Goal: Information Seeking & Learning: Learn about a topic

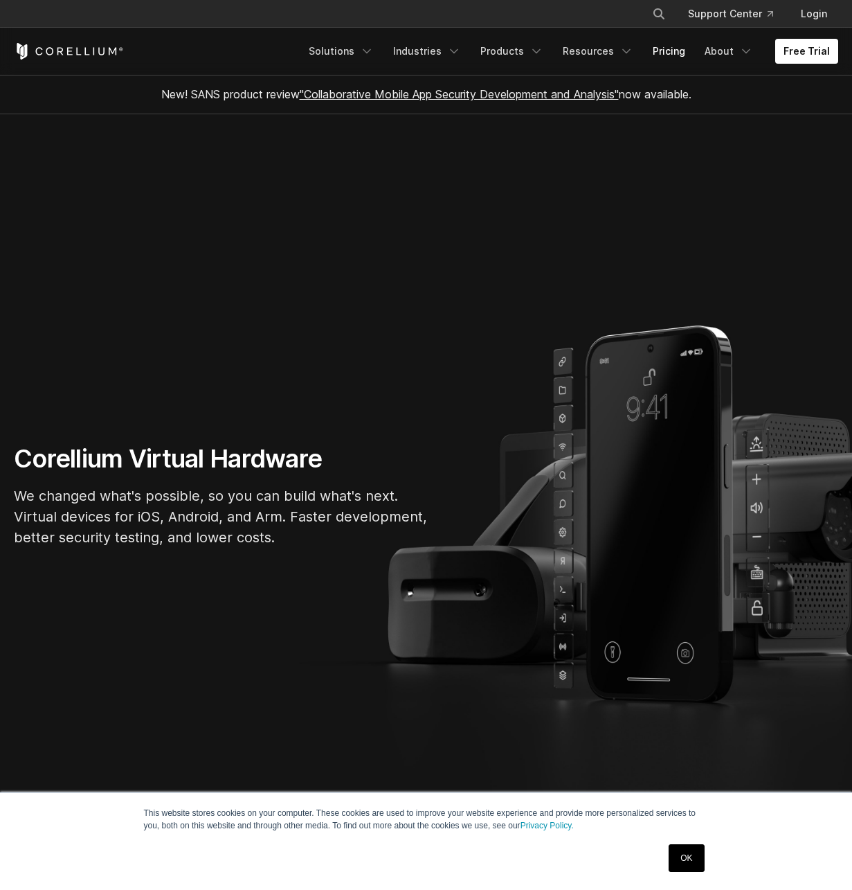
click at [676, 51] on link "Pricing" at bounding box center [669, 51] width 49 height 25
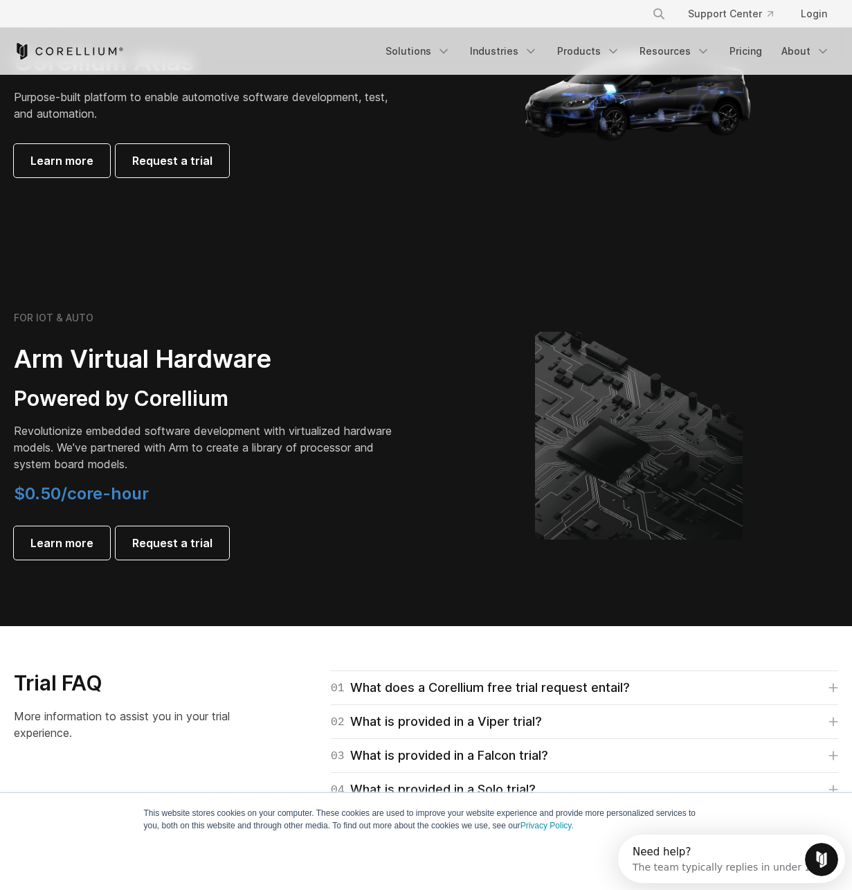
scroll to position [1496, 0]
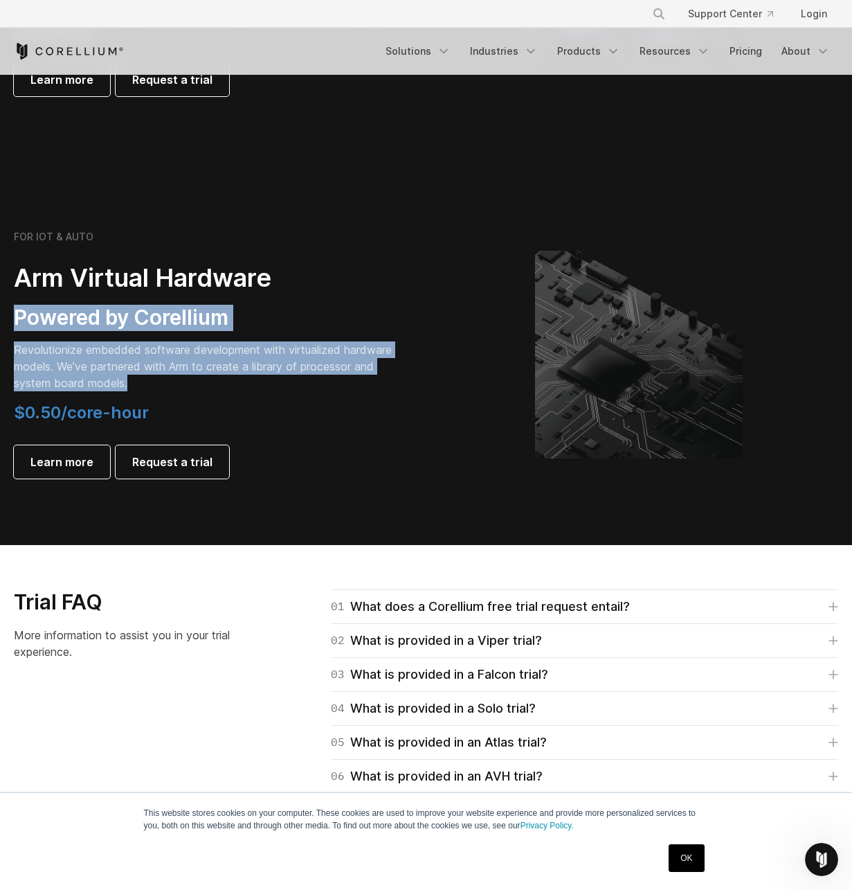
drag, startPoint x: 238, startPoint y: 379, endPoint x: 109, endPoint y: 299, distance: 151.4
click at [109, 299] on div "FOR IOT & AUTO Arm Virtual Hardware Powered by Corellium Revolutionize embedded…" at bounding box center [203, 355] width 379 height 248
click at [152, 336] on div "FOR IOT & AUTO Arm Virtual Hardware Powered by Corellium Revolutionize embedded…" at bounding box center [203, 355] width 379 height 248
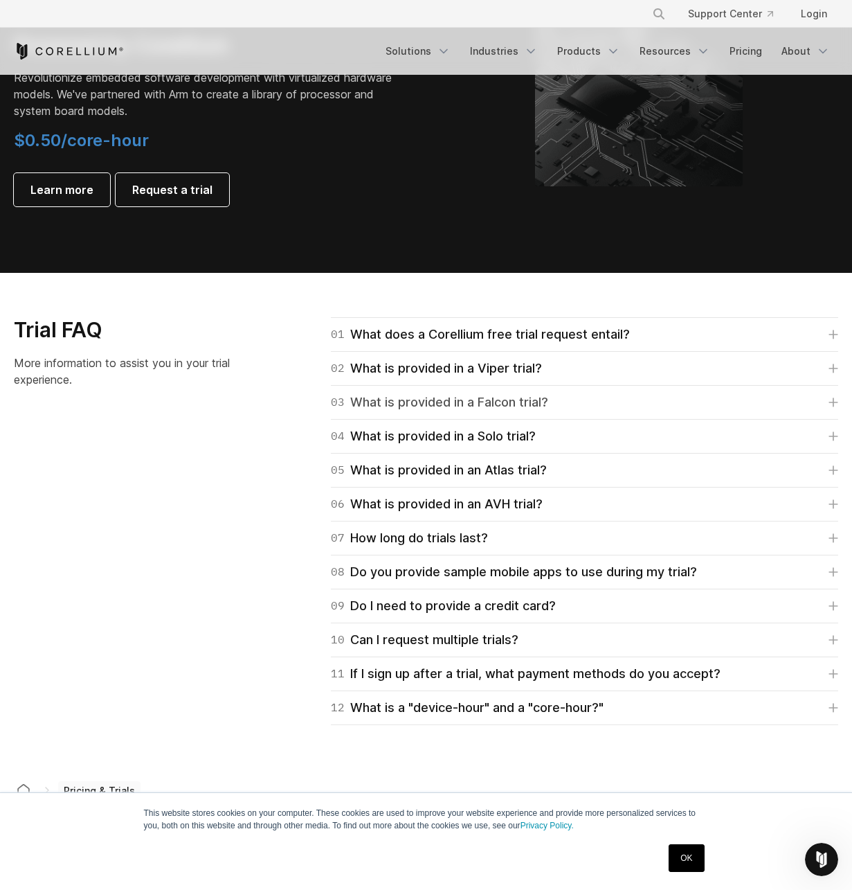
scroll to position [1911, 0]
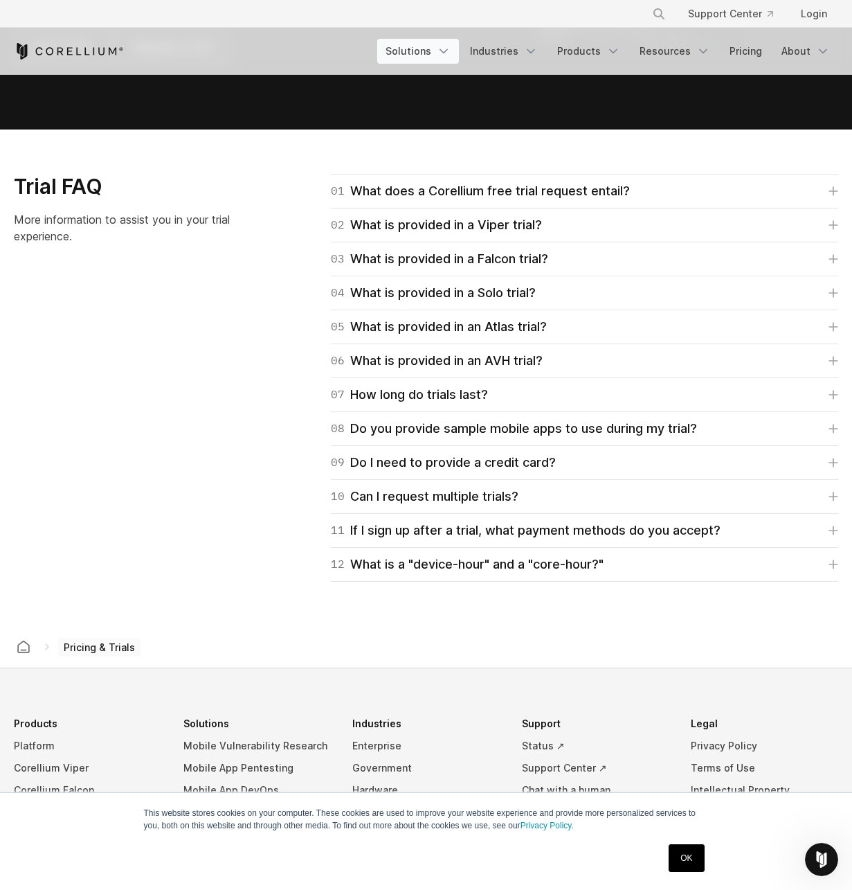
click at [427, 51] on link "Solutions" at bounding box center [418, 51] width 82 height 25
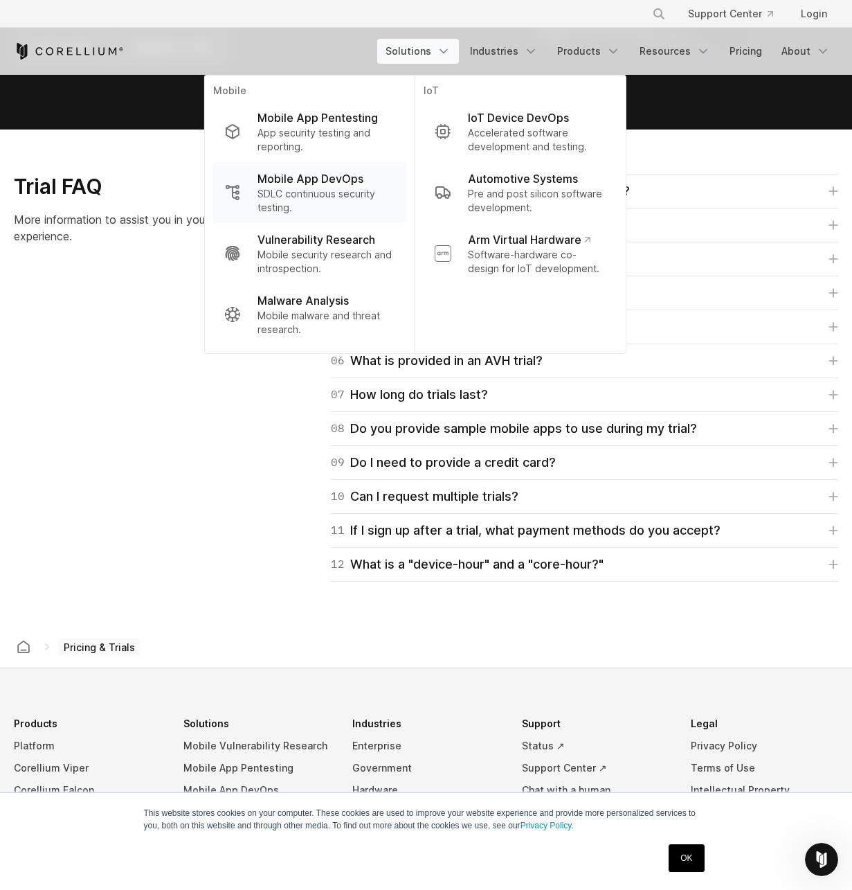
click at [362, 204] on p "SDLC continuous security testing." at bounding box center [327, 201] width 138 height 28
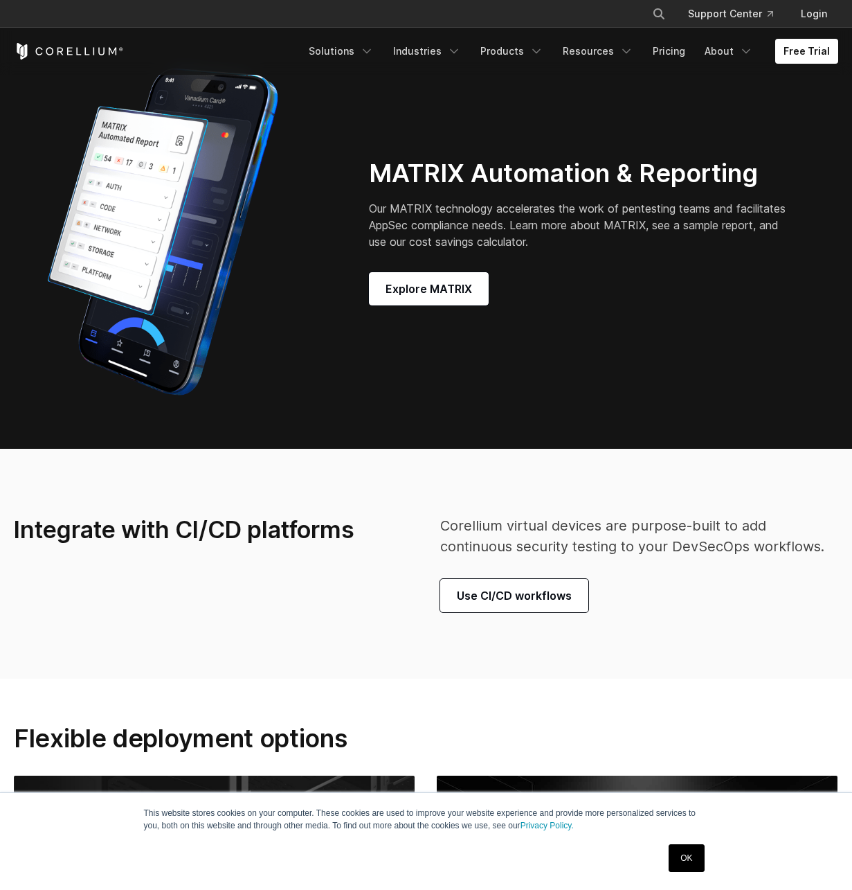
scroll to position [3573, 0]
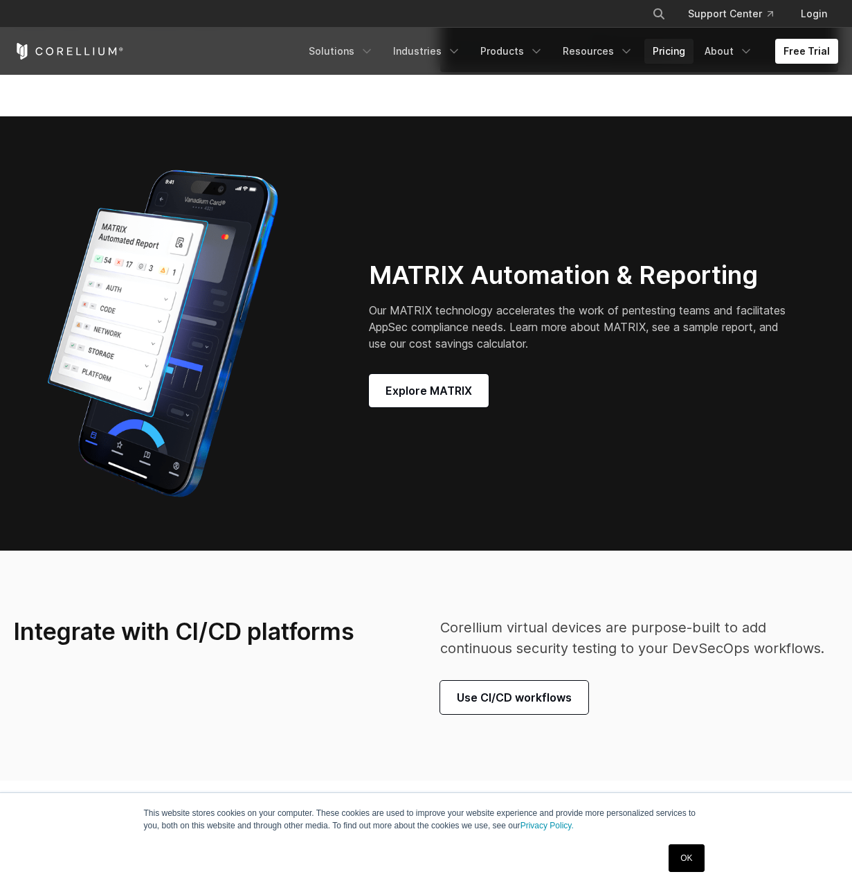
click at [667, 59] on link "Pricing" at bounding box center [669, 51] width 49 height 25
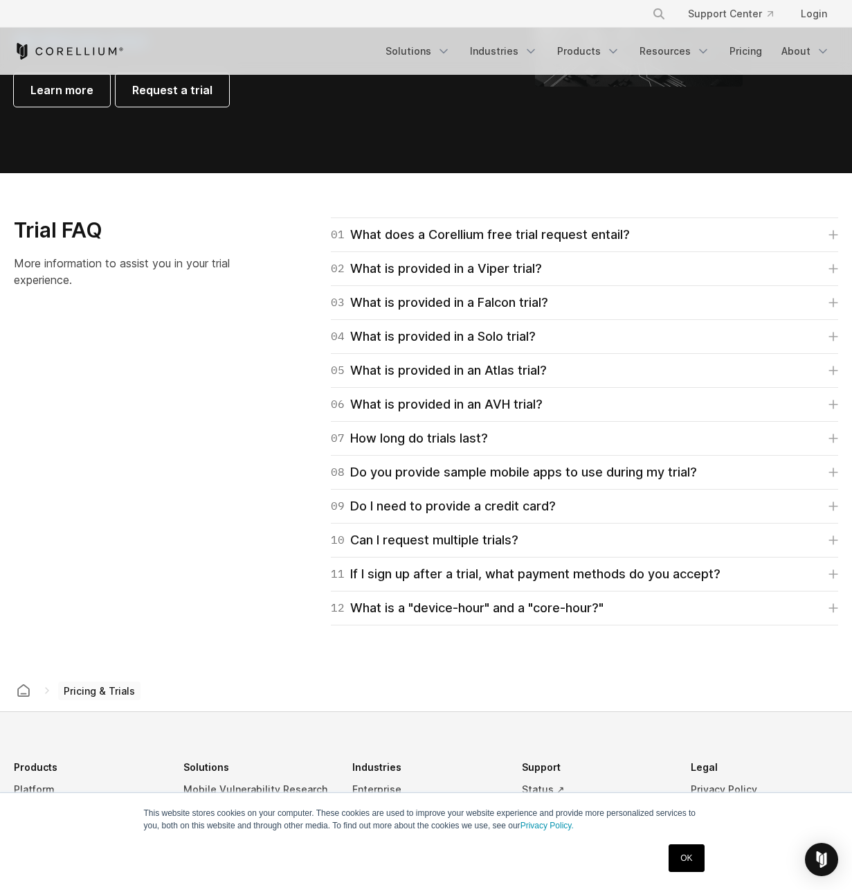
scroll to position [2077, 0]
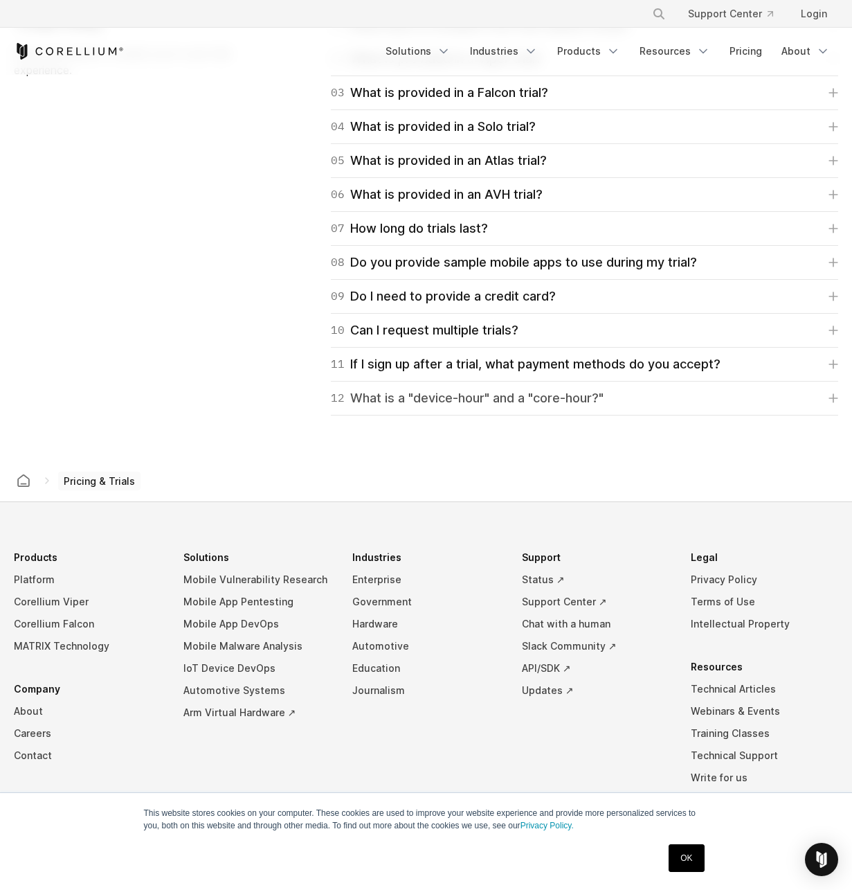
click at [459, 404] on div "12 What is a "device-hour" and a "core-hour?"" at bounding box center [467, 397] width 273 height 19
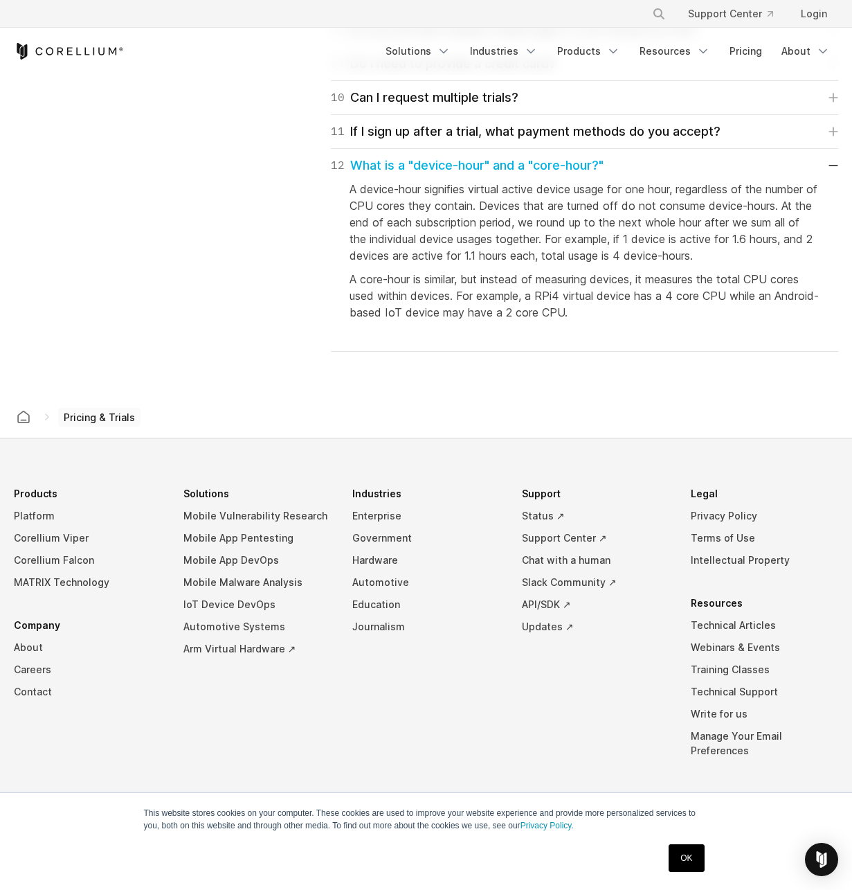
scroll to position [2316, 0]
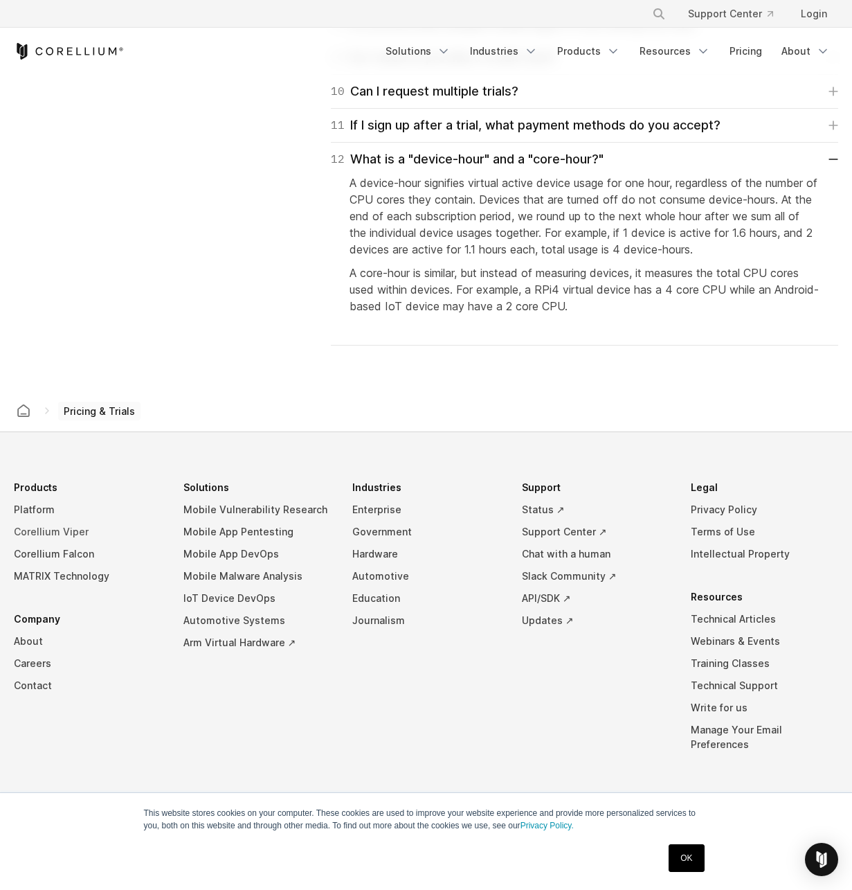
click at [57, 528] on link "Corellium Viper" at bounding box center [87, 532] width 147 height 22
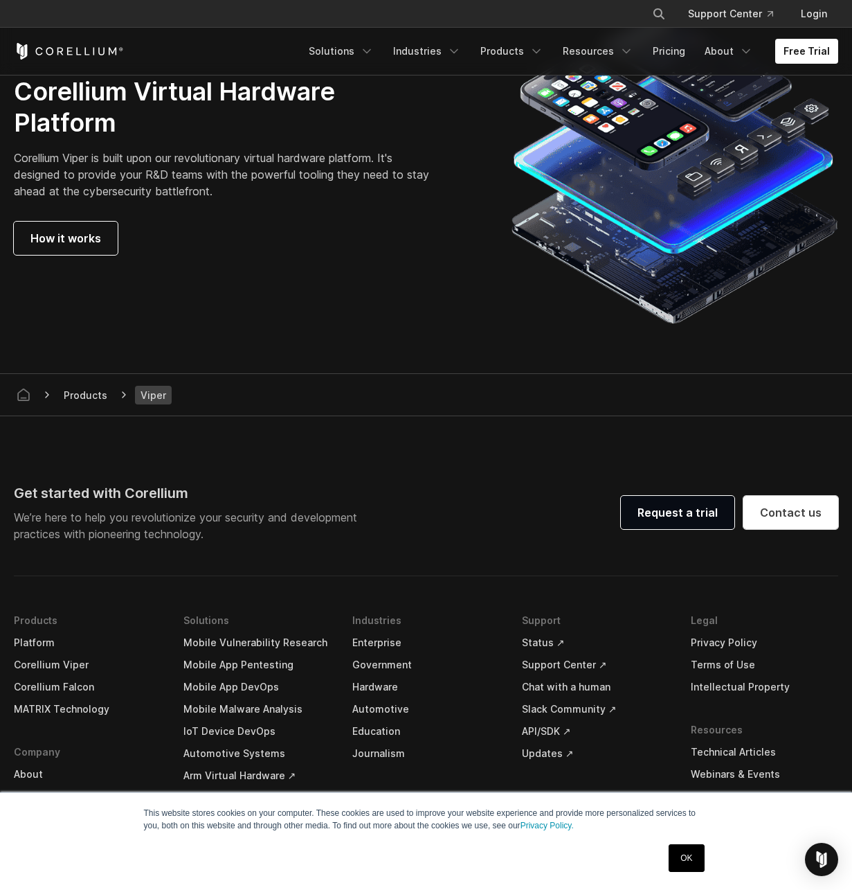
scroll to position [3821, 0]
